Goal: Check status: Check status

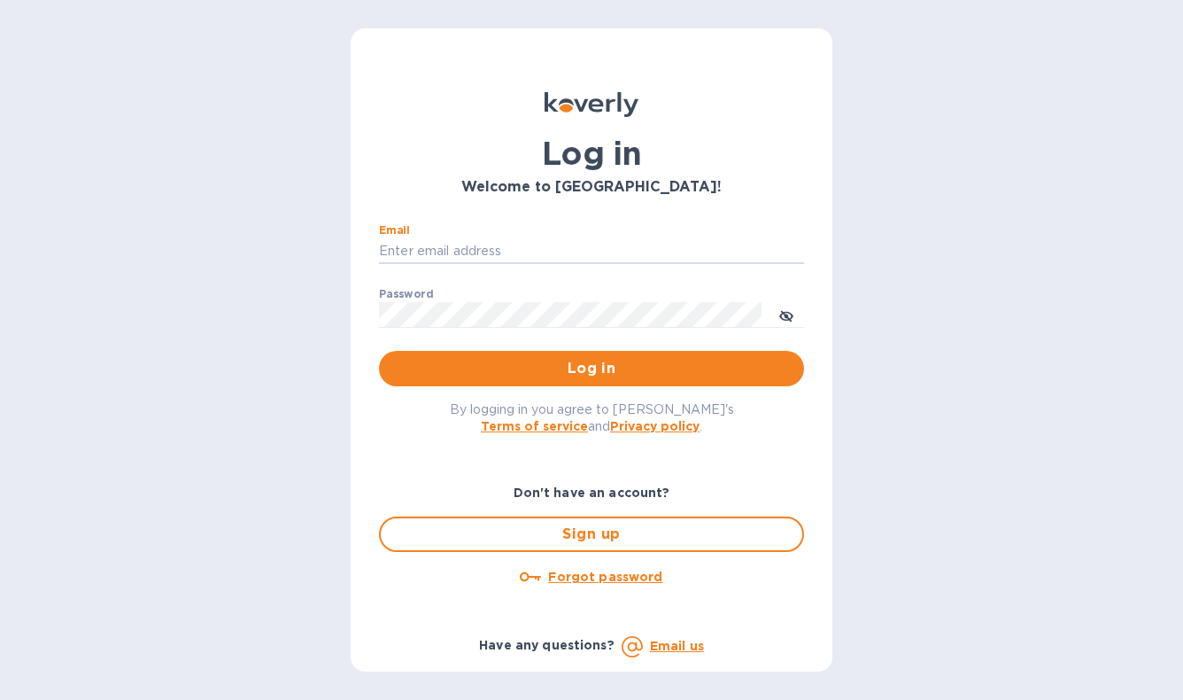
type input "[EMAIL_ADDRESS][DOMAIN_NAME]"
click at [592, 367] on button "Log in" at bounding box center [591, 368] width 425 height 35
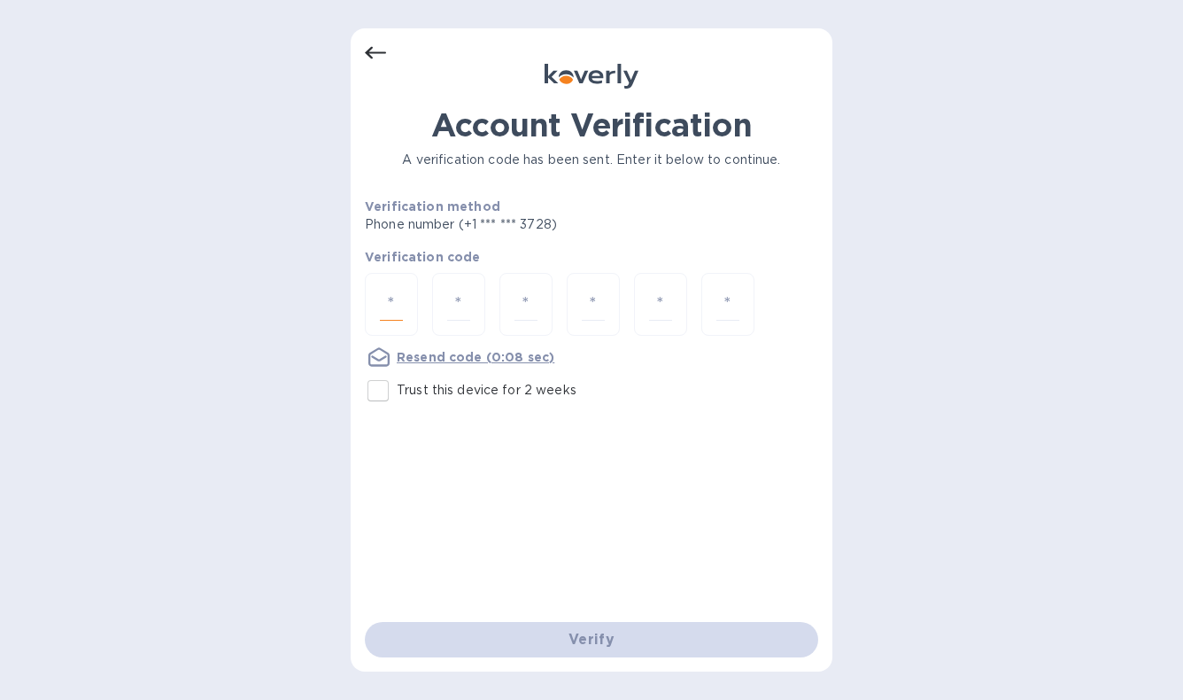
click at [402, 308] on input "number" at bounding box center [391, 304] width 23 height 33
type input "2"
type input "5"
type input "6"
type input "1"
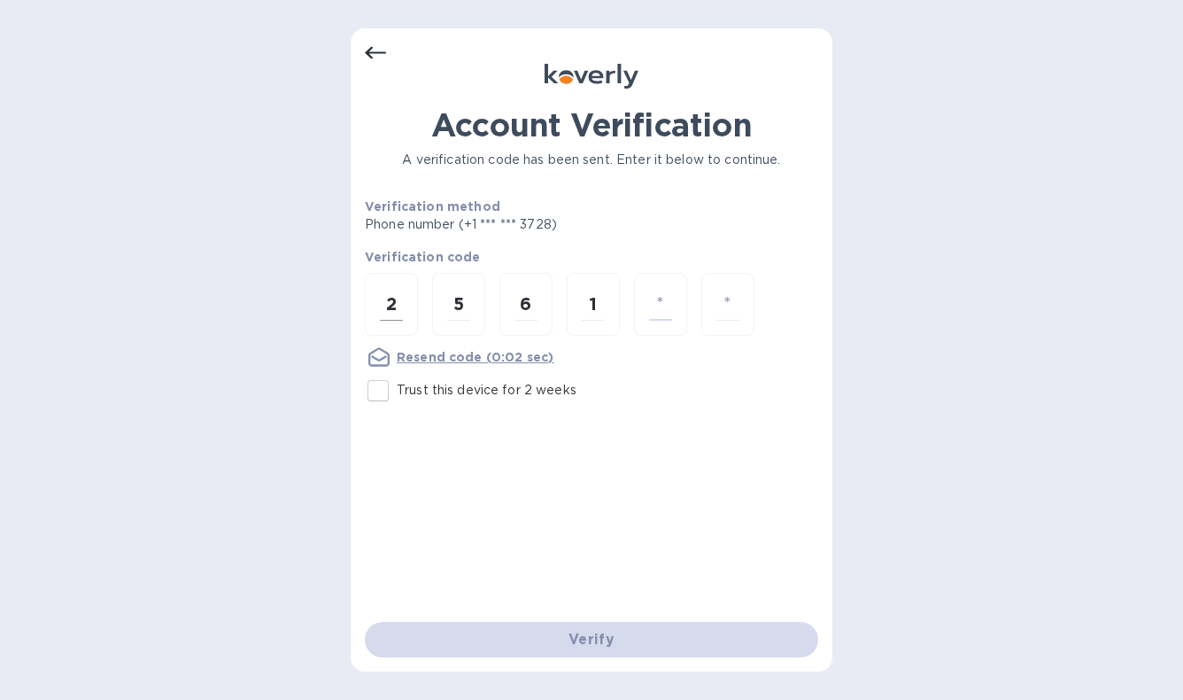
type input "4"
type input "5"
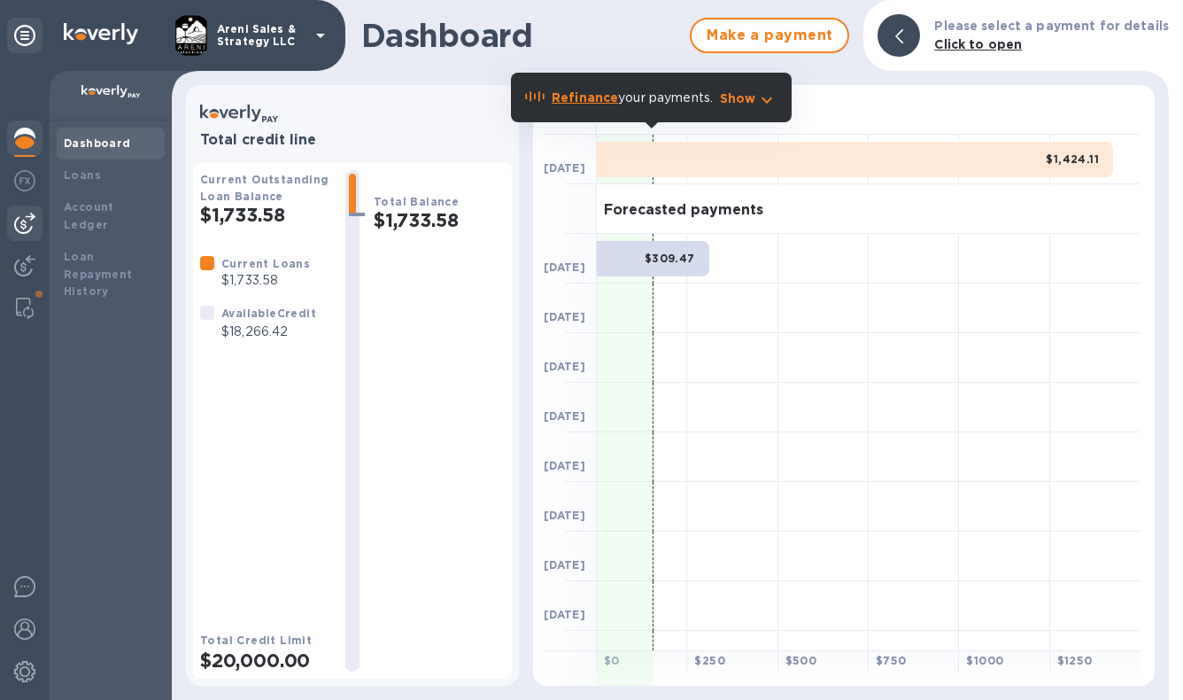
click at [30, 220] on img at bounding box center [24, 223] width 21 height 21
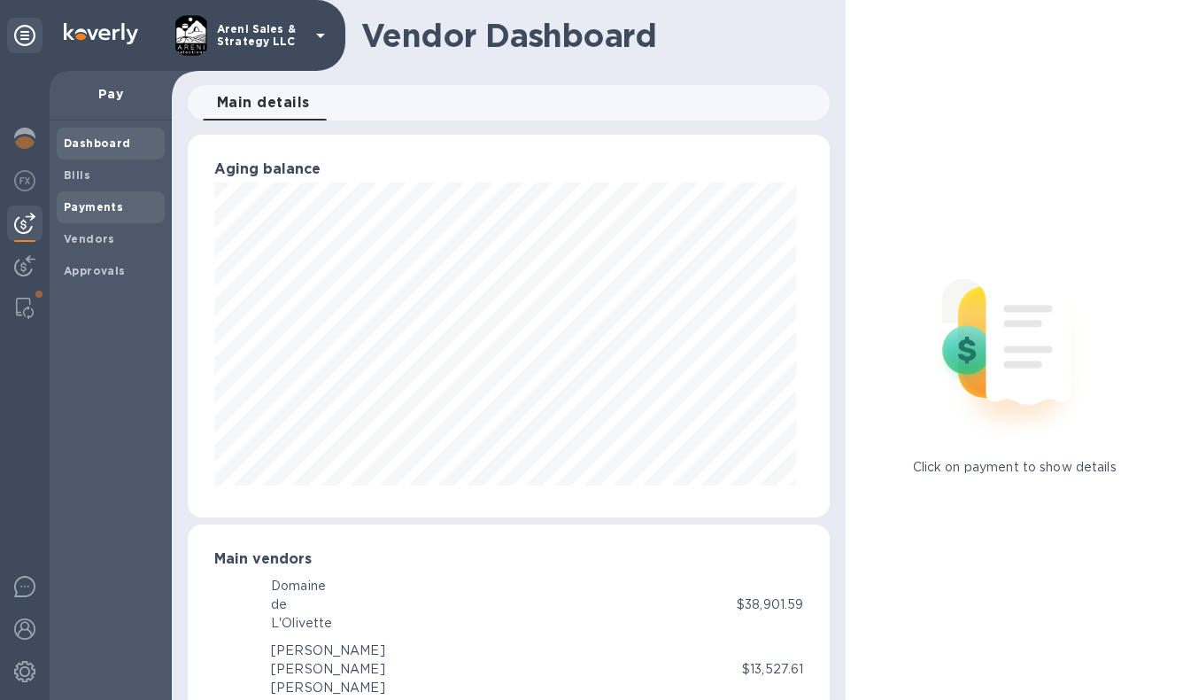
scroll to position [383, 636]
click at [90, 210] on b "Payments" at bounding box center [93, 206] width 59 height 13
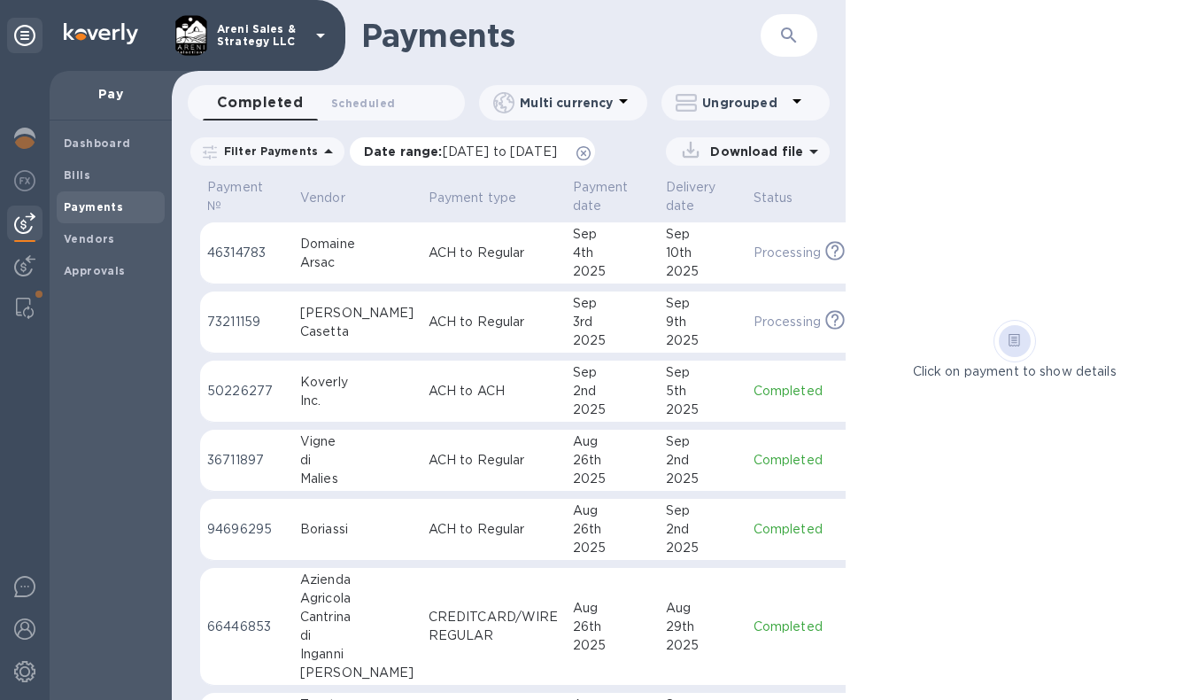
click at [591, 152] on icon at bounding box center [583, 153] width 14 height 14
click at [787, 40] on icon "button" at bounding box center [788, 35] width 21 height 21
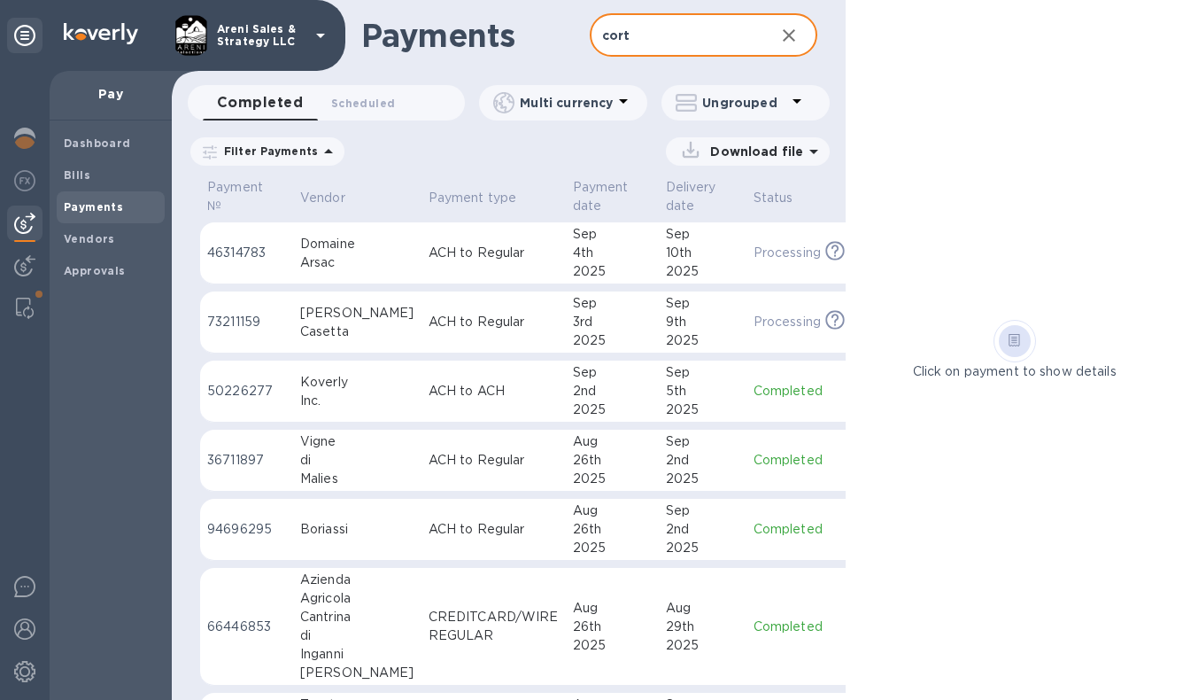
type input "corte"
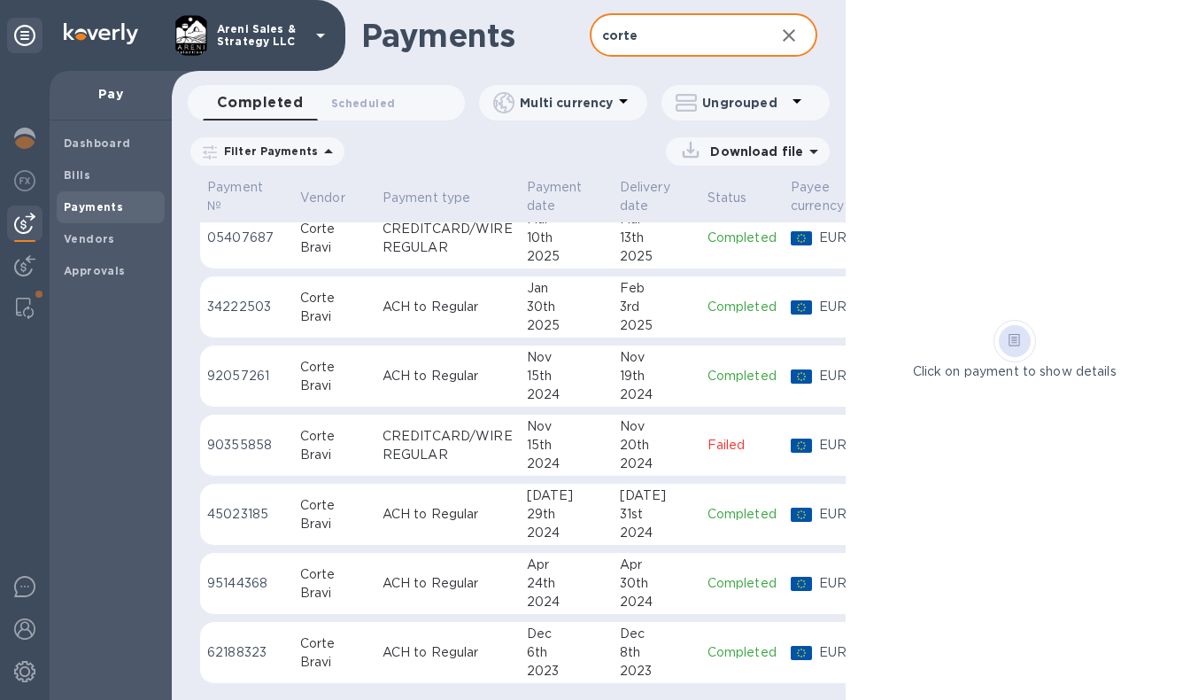
scroll to position [98, 0]
